Goal: Communication & Community: Answer question/provide support

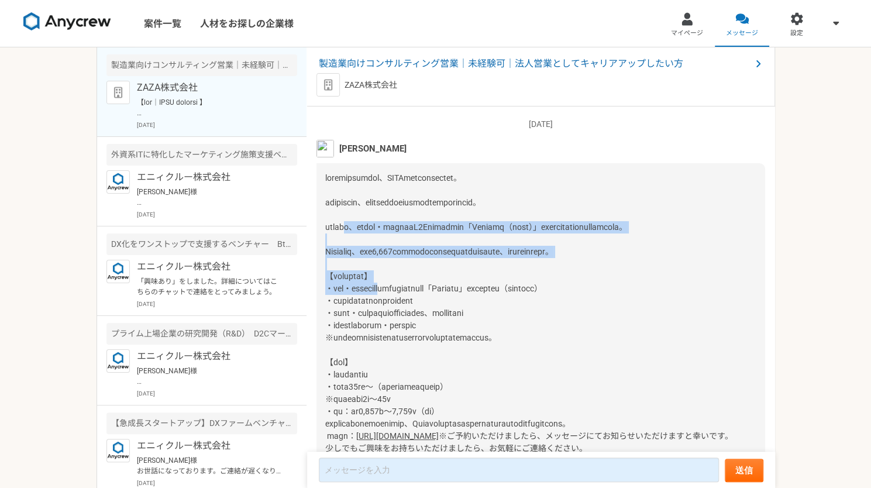
drag, startPoint x: 362, startPoint y: 231, endPoint x: 432, endPoint y: 304, distance: 101.0
click at [432, 304] on span at bounding box center [476, 306] width 302 height 267
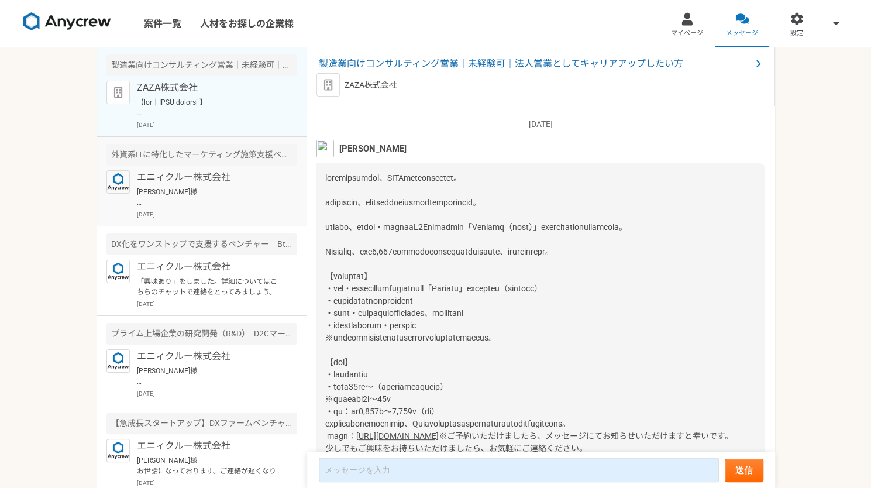
click at [218, 188] on p "[PERSON_NAME]様 ご連絡が遅くなり、すみません。 本件、只今書類選考を行なっておりまして、本日・[DATE]にはお戻しできると思いますので、お待ち…" at bounding box center [209, 197] width 145 height 21
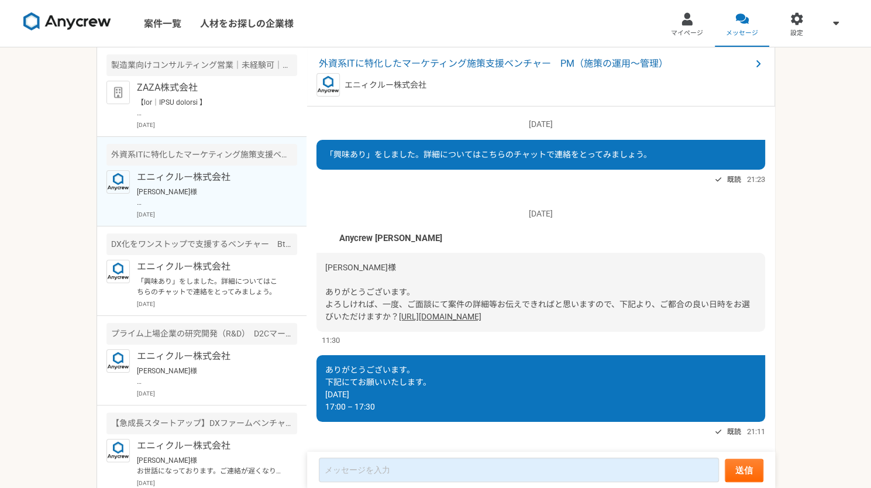
scroll to position [490, 0]
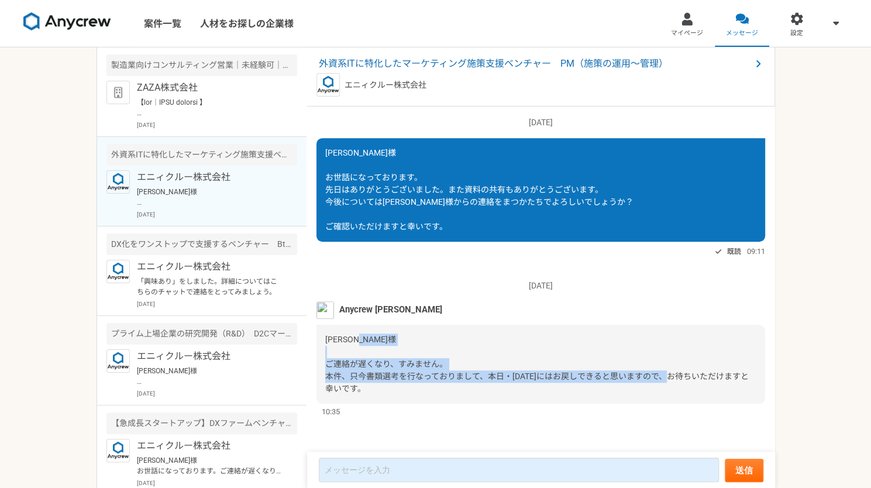
drag, startPoint x: 338, startPoint y: 363, endPoint x: 362, endPoint y: 387, distance: 33.1
click at [362, 387] on span "[PERSON_NAME]様 ご連絡が遅くなり、すみません。 本件、只今書類選考を行なっておりまして、本日・[DATE]にはお戻しできると思いますので、お待ち…" at bounding box center [537, 364] width 424 height 59
drag, startPoint x: 362, startPoint y: 387, endPoint x: 335, endPoint y: 341, distance: 52.7
click at [335, 341] on span "[PERSON_NAME]様 ご連絡が遅くなり、すみません。 本件、只今書類選考を行なっておりまして、本日・[DATE]にはお戻しできると思いますので、お待ち…" at bounding box center [537, 364] width 424 height 59
